Goal: Communication & Community: Answer question/provide support

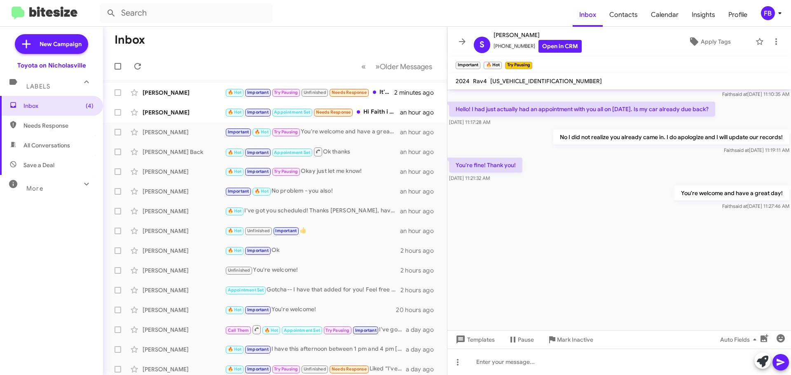
scroll to position [1738, 0]
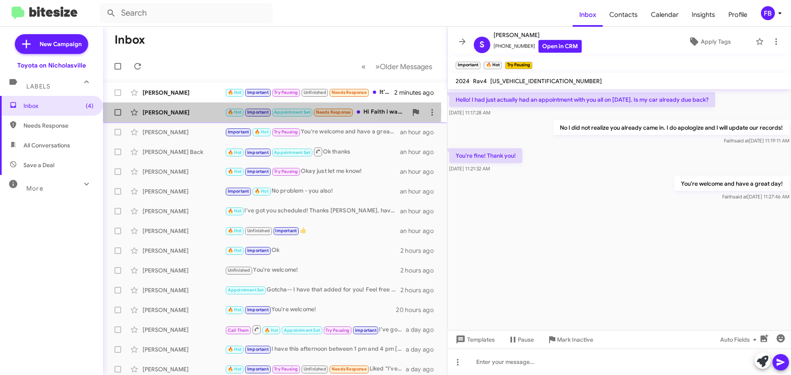
click at [199, 112] on div "[PERSON_NAME]" at bounding box center [183, 112] width 82 height 8
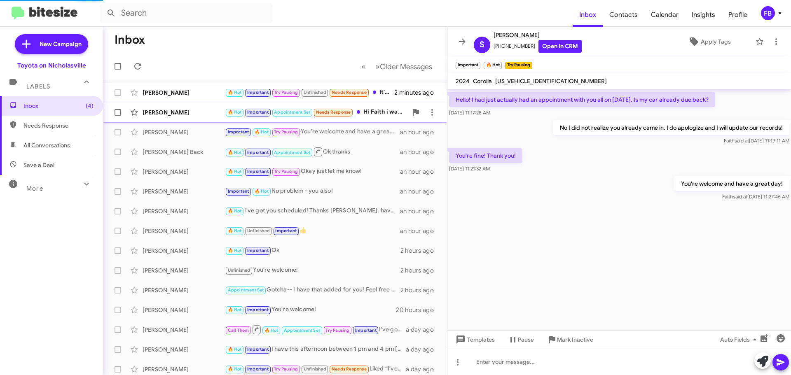
scroll to position [1368, 0]
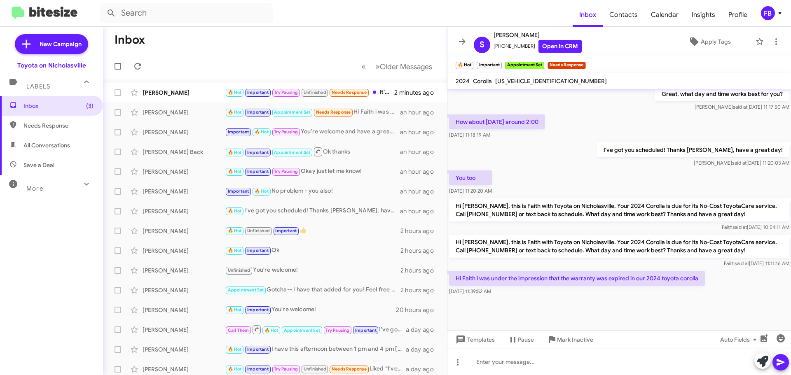
click at [527, 82] on span "[US_VEHICLE_IDENTIFICATION_NUMBER]" at bounding box center [551, 80] width 112 height 7
copy span "[US_VEHICLE_IDENTIFICATION_NUMBER]"
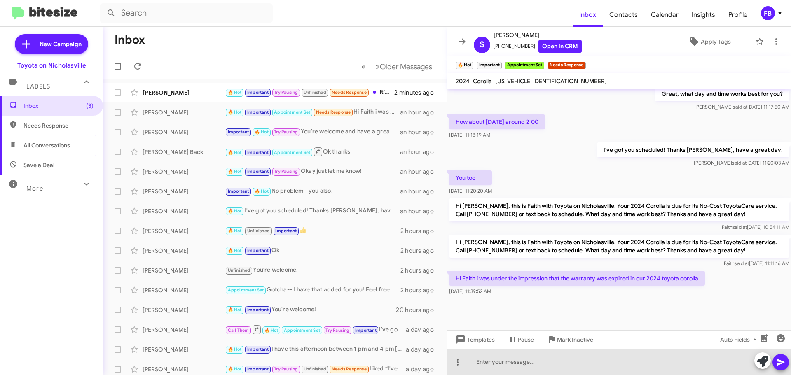
drag, startPoint x: 491, startPoint y: 364, endPoint x: 497, endPoint y: 357, distance: 9.7
click at [494, 361] on div at bounding box center [618, 362] width 343 height 26
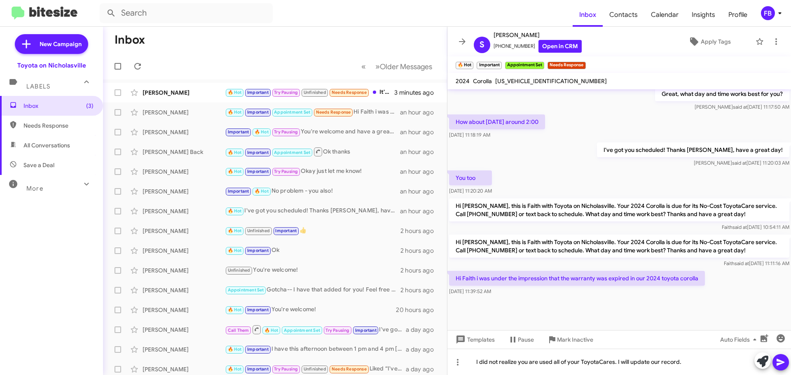
click at [777, 364] on icon at bounding box center [780, 362] width 8 height 7
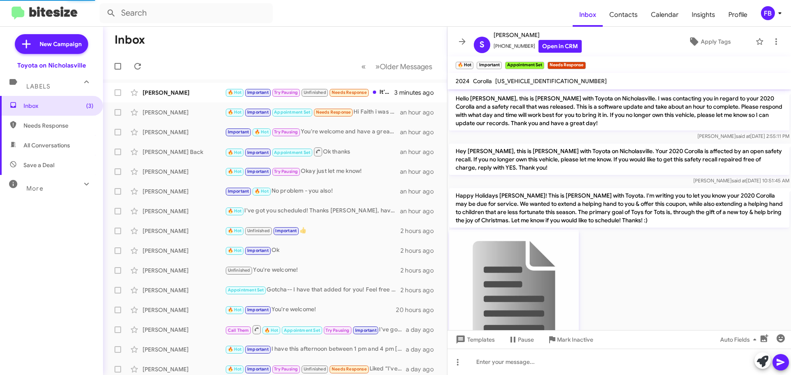
click at [529, 79] on span "[US_VEHICLE_IDENTIFICATION_NUMBER]" at bounding box center [551, 80] width 112 height 7
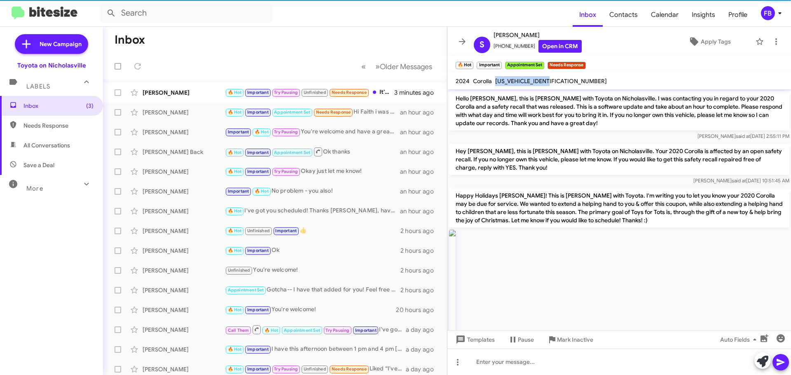
click at [529, 79] on span "[US_VEHICLE_IDENTIFICATION_NUMBER]" at bounding box center [551, 80] width 112 height 7
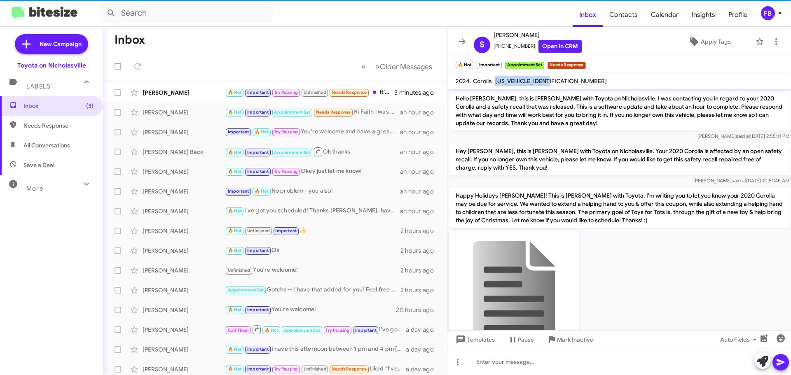
scroll to position [41, 0]
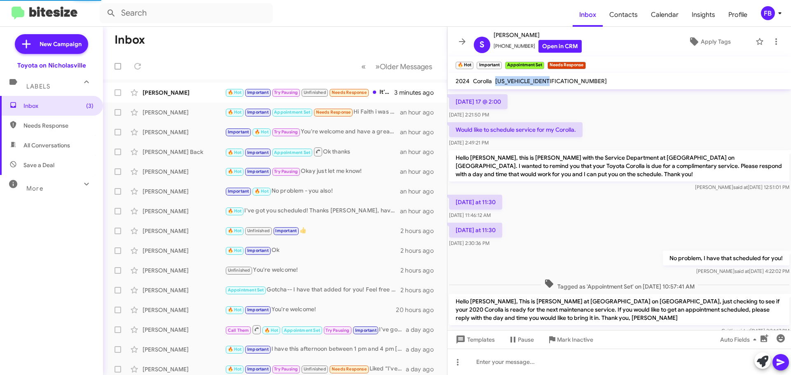
copy span "[US_VEHICLE_IDENTIFICATION_NUMBER]"
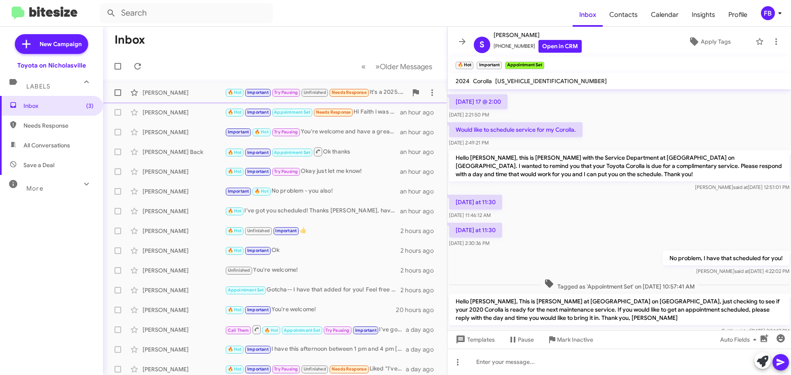
click at [177, 89] on div "[PERSON_NAME]" at bounding box center [183, 93] width 82 height 8
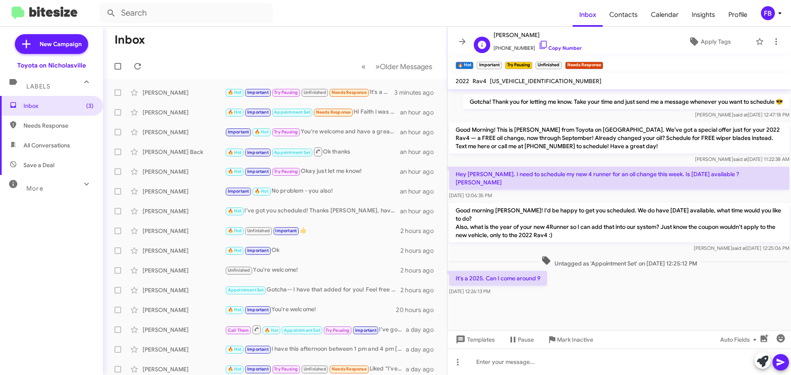
click at [509, 36] on span "[PERSON_NAME]" at bounding box center [537, 35] width 88 height 10
copy span "[PERSON_NAME]"
click at [525, 82] on span "[US_VEHICLE_IDENTIFICATION_NUMBER]" at bounding box center [546, 80] width 112 height 7
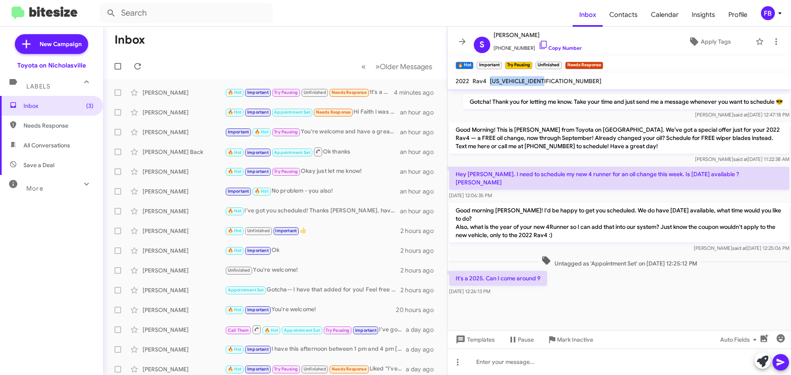
click at [525, 82] on span "[US_VEHICLE_IDENTIFICATION_NUMBER]" at bounding box center [546, 80] width 112 height 7
copy span "[US_VEHICLE_IDENTIFICATION_NUMBER]"
click at [76, 144] on span "All Conversations" at bounding box center [51, 145] width 103 height 20
type input "in:all-conversations"
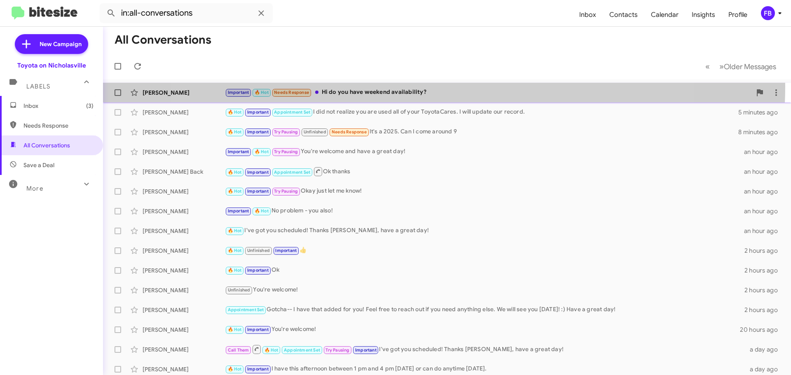
click at [425, 86] on div "[PERSON_NAME] Important 🔥 Hot Needs Response Hi do you have weekend availabilit…" at bounding box center [447, 92] width 675 height 16
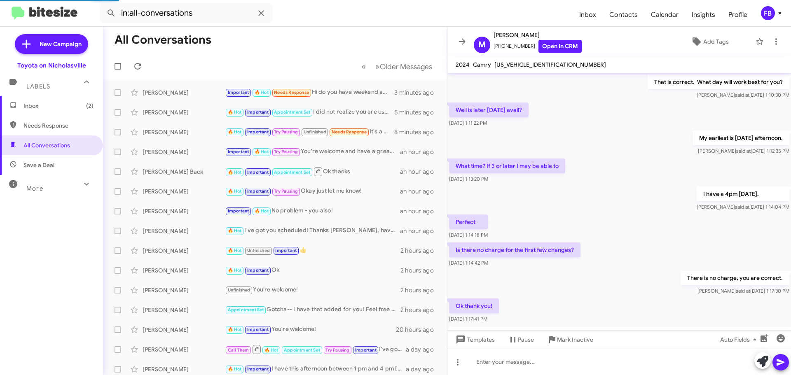
scroll to position [369, 0]
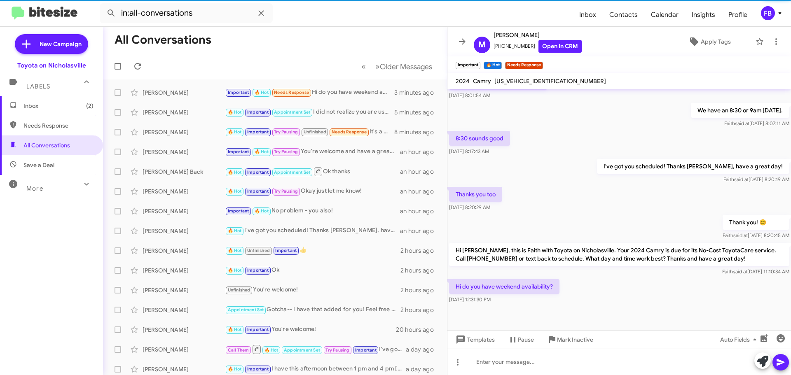
click at [536, 82] on span "[US_VEHICLE_IDENTIFICATION_NUMBER]" at bounding box center [550, 80] width 112 height 7
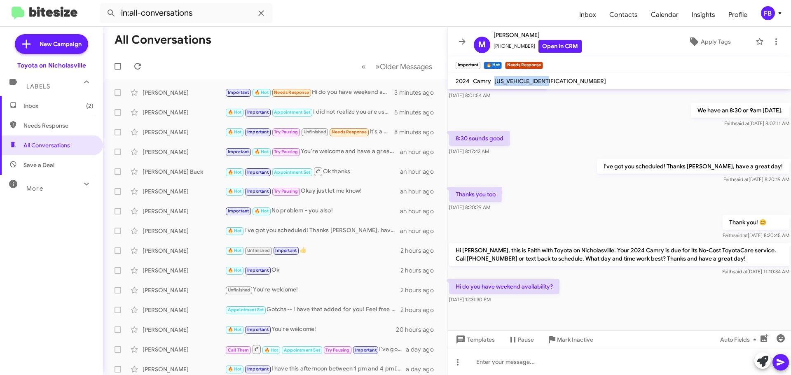
click at [536, 82] on span "[US_VEHICLE_IDENTIFICATION_NUMBER]" at bounding box center [550, 80] width 112 height 7
copy span "[US_VEHICLE_IDENTIFICATION_NUMBER]"
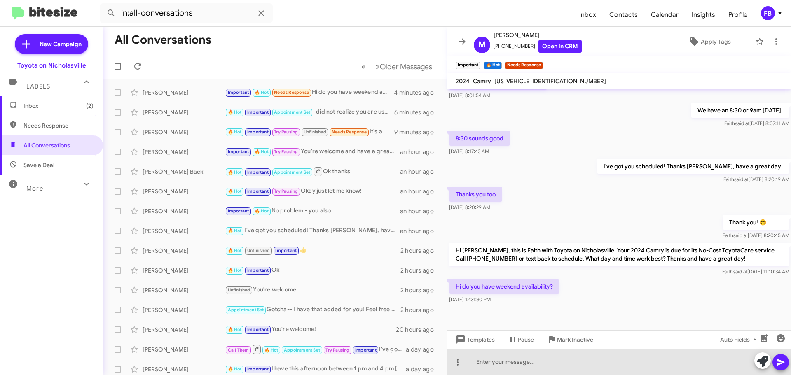
drag, startPoint x: 495, startPoint y: 362, endPoint x: 497, endPoint y: 355, distance: 6.7
click at [495, 361] on div at bounding box center [618, 362] width 343 height 26
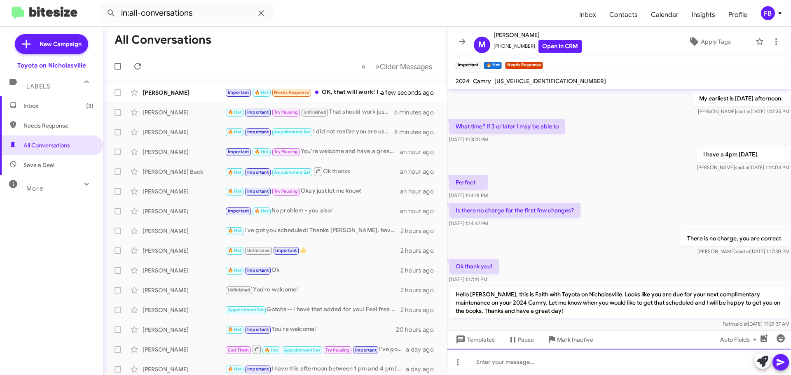
scroll to position [385, 0]
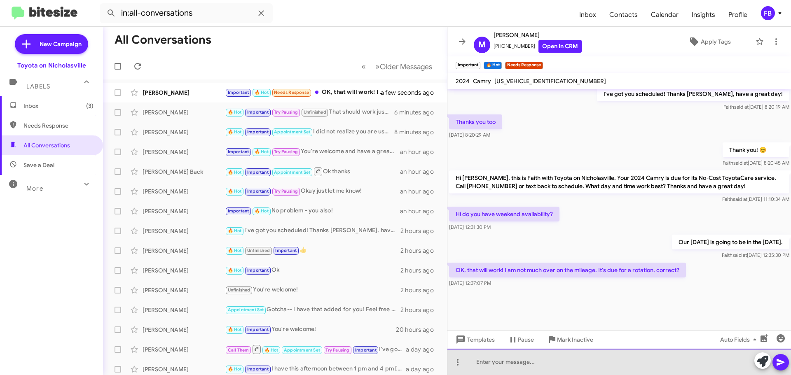
click at [497, 354] on div at bounding box center [618, 362] width 343 height 26
click at [721, 362] on div "Yes this will be the tire rotation. We have anywhere from 8:30am to 11:30am and…" at bounding box center [618, 362] width 343 height 26
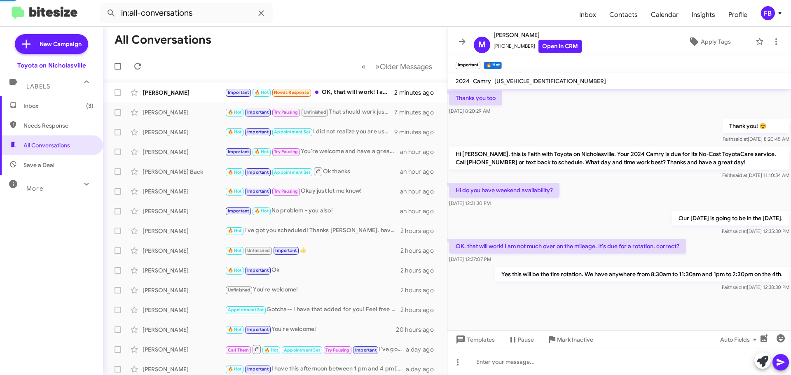
scroll to position [582, 0]
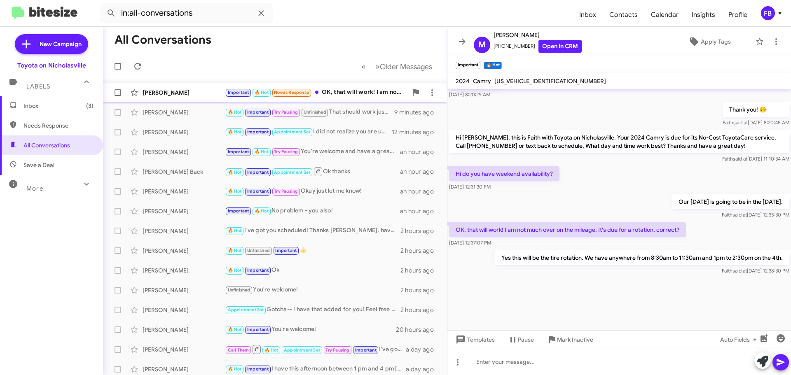
click at [174, 89] on div "[PERSON_NAME]" at bounding box center [183, 93] width 82 height 8
drag, startPoint x: 47, startPoint y: 106, endPoint x: 79, endPoint y: 108, distance: 31.8
click at [47, 106] on span "Inbox (2)" at bounding box center [58, 106] width 70 height 8
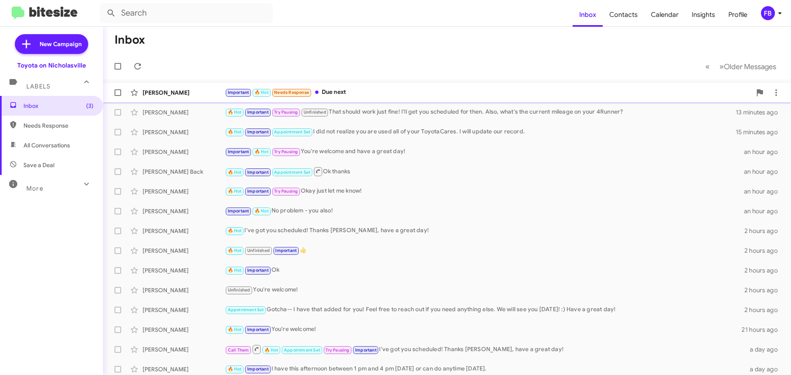
click at [377, 94] on div "Important 🔥 Hot Needs Response Due next" at bounding box center [488, 92] width 526 height 9
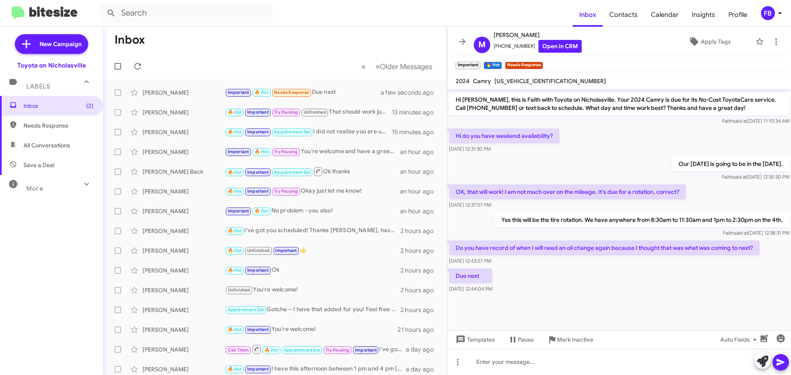
scroll to position [385, 0]
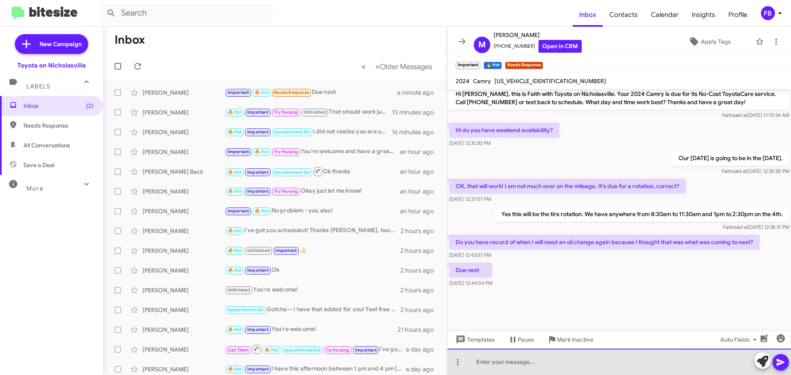
click at [527, 360] on div at bounding box center [618, 362] width 343 height 26
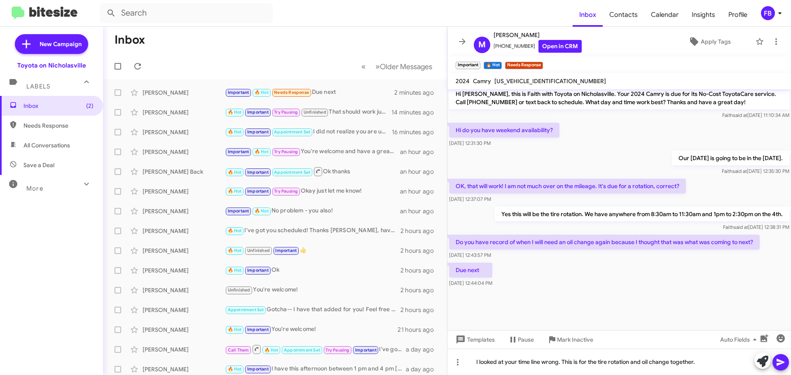
click at [783, 357] on span at bounding box center [780, 362] width 10 height 16
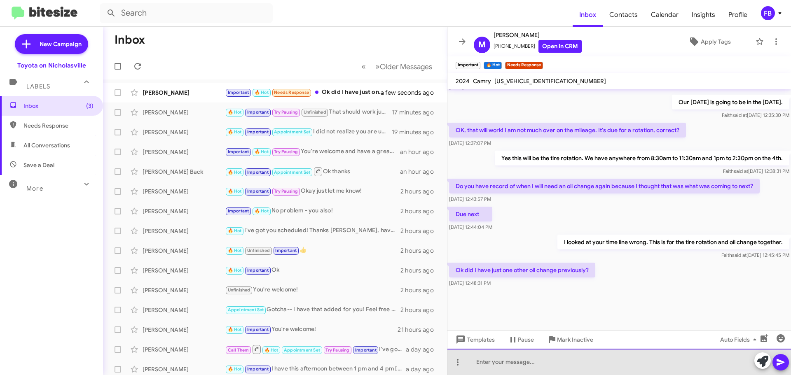
drag, startPoint x: 482, startPoint y: 366, endPoint x: 483, endPoint y: 362, distance: 4.2
click at [482, 365] on div at bounding box center [618, 362] width 343 height 26
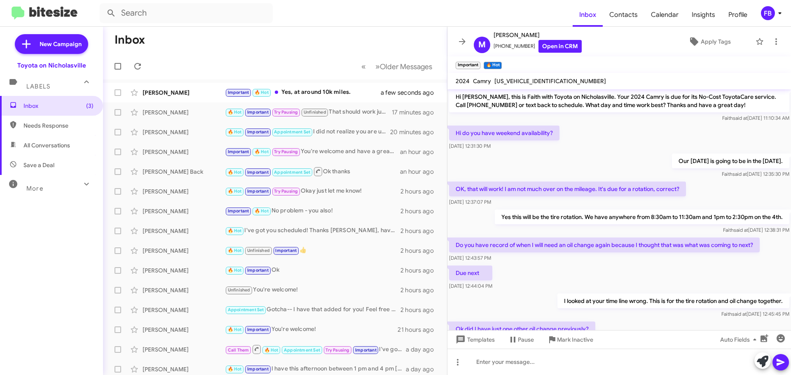
scroll to position [732, 0]
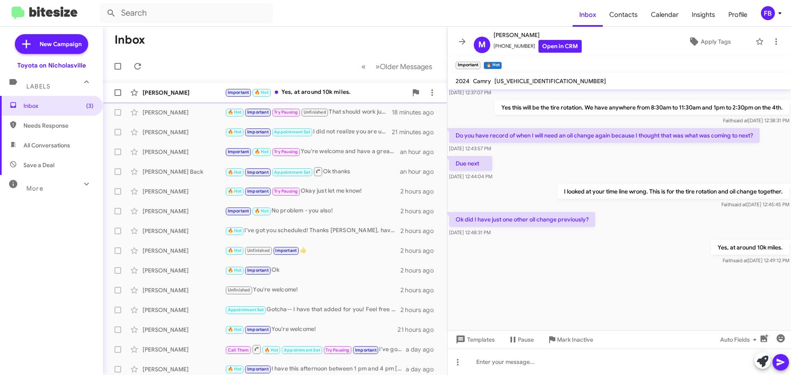
click at [304, 87] on div "[PERSON_NAME] Important 🔥 Hot Yes, at around 10k miles. a minute ago" at bounding box center [275, 92] width 331 height 16
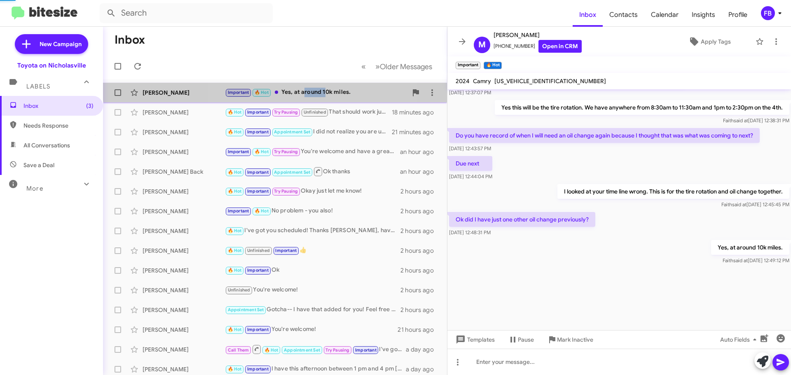
click at [304, 87] on div "[PERSON_NAME] Important 🔥 Hot Yes, at around 10k miles. a minute ago" at bounding box center [275, 92] width 331 height 16
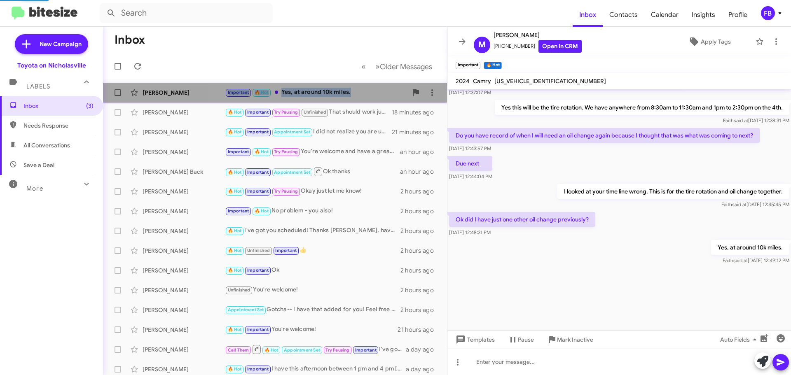
click at [304, 87] on div "[PERSON_NAME] Important 🔥 Hot Yes, at around 10k miles. a minute ago" at bounding box center [275, 92] width 331 height 16
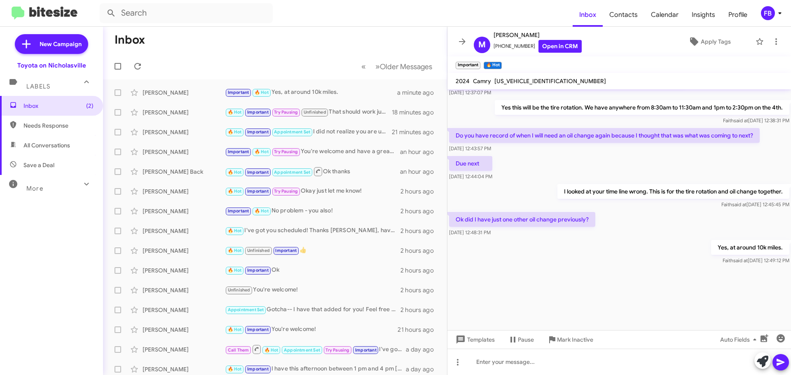
click at [574, 238] on div "Ok did I have just one other oil change previously? [DATE] 12:48:31 PM" at bounding box center [618, 224] width 343 height 28
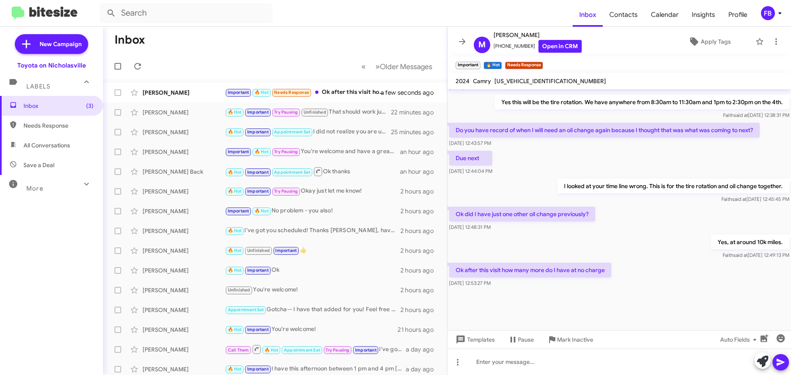
scroll to position [385, 0]
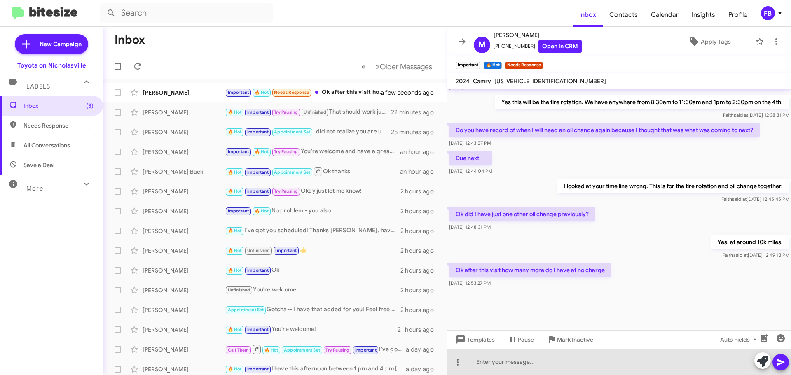
click at [512, 359] on div at bounding box center [618, 362] width 343 height 26
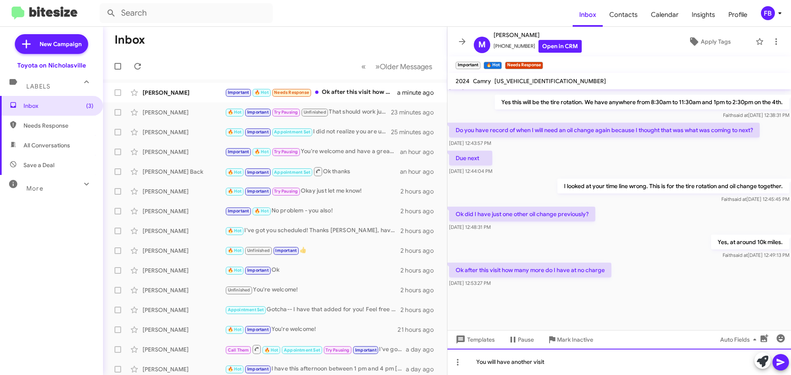
click at [572, 360] on div "You will have another visit" at bounding box center [618, 362] width 343 height 26
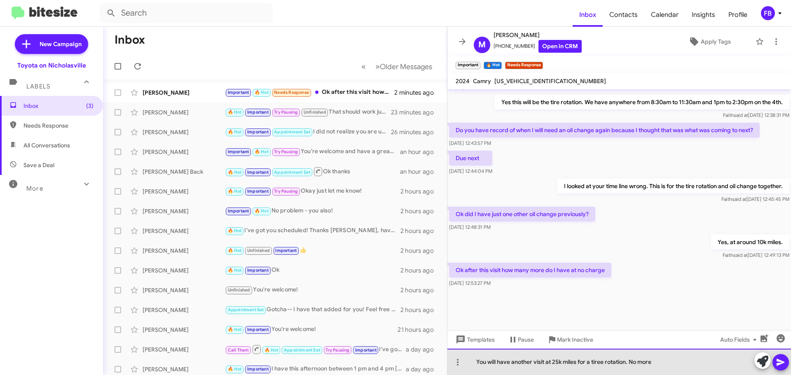
click at [603, 360] on div "You will have another visit at 25k miles for a tiree rotation. No more" at bounding box center [618, 362] width 343 height 26
click at [660, 364] on div "You will have another visit at 25k miles for a tire rotation. No more" at bounding box center [618, 362] width 343 height 26
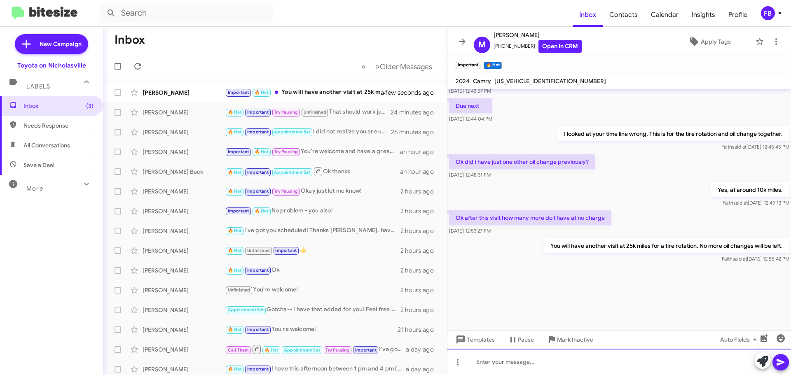
scroll to position [809, 0]
